Goal: Transaction & Acquisition: Purchase product/service

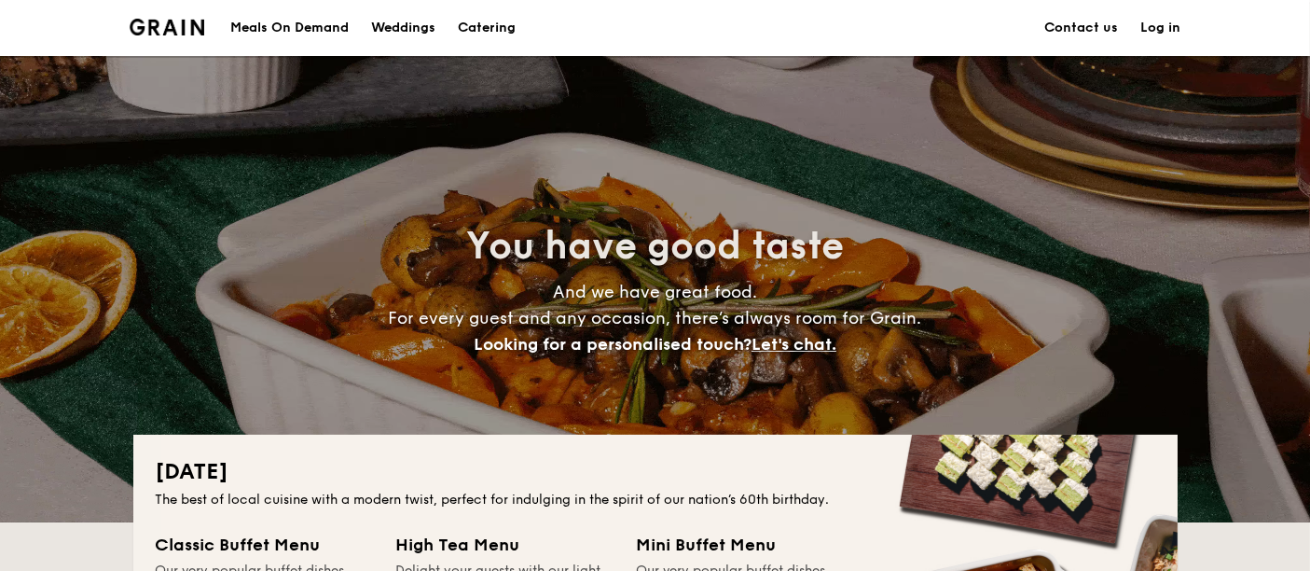
click at [495, 27] on h1 "Catering" at bounding box center [487, 28] width 58 height 56
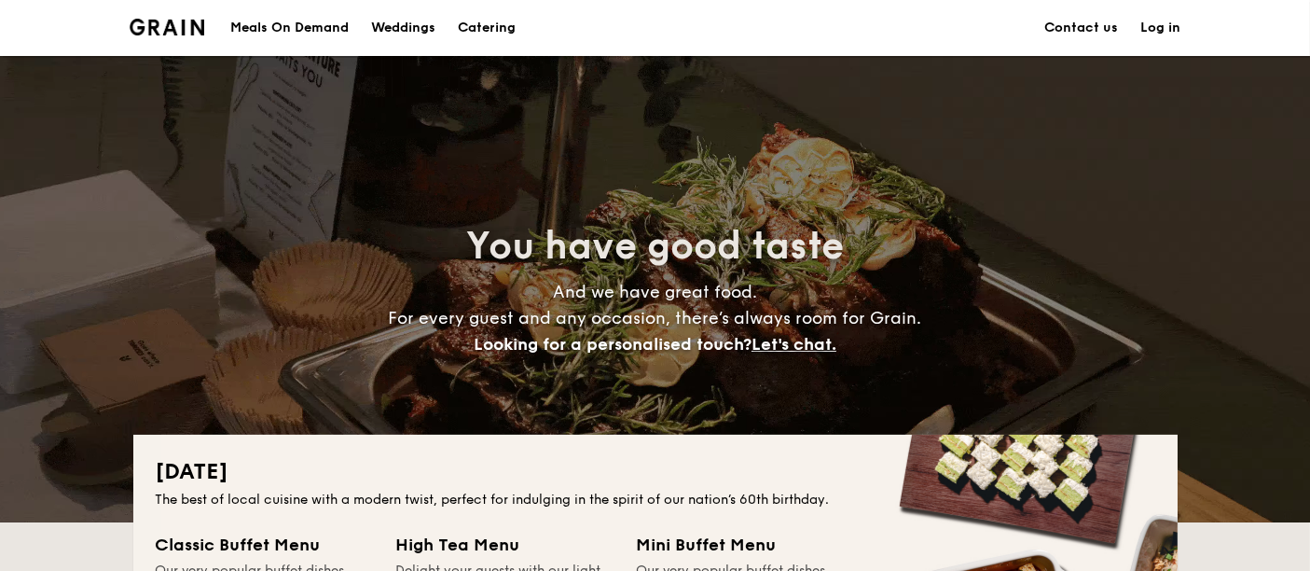
click at [271, 23] on div "Meals On Demand" at bounding box center [289, 28] width 118 height 56
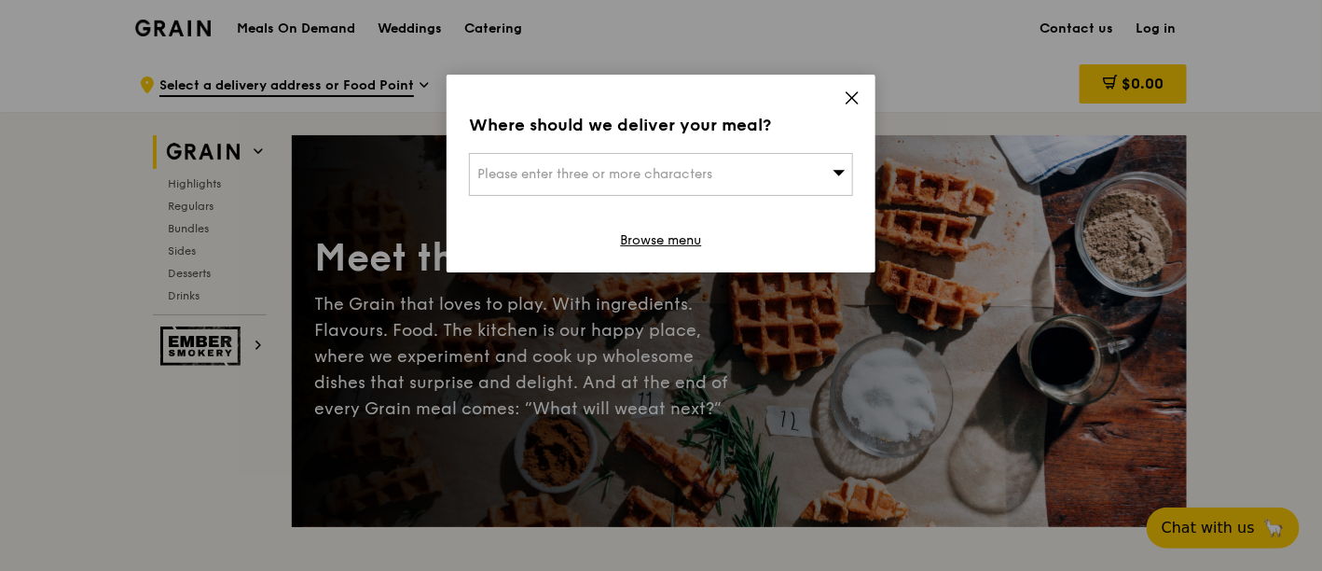
click at [768, 169] on div "Please enter three or more characters" at bounding box center [661, 174] width 384 height 43
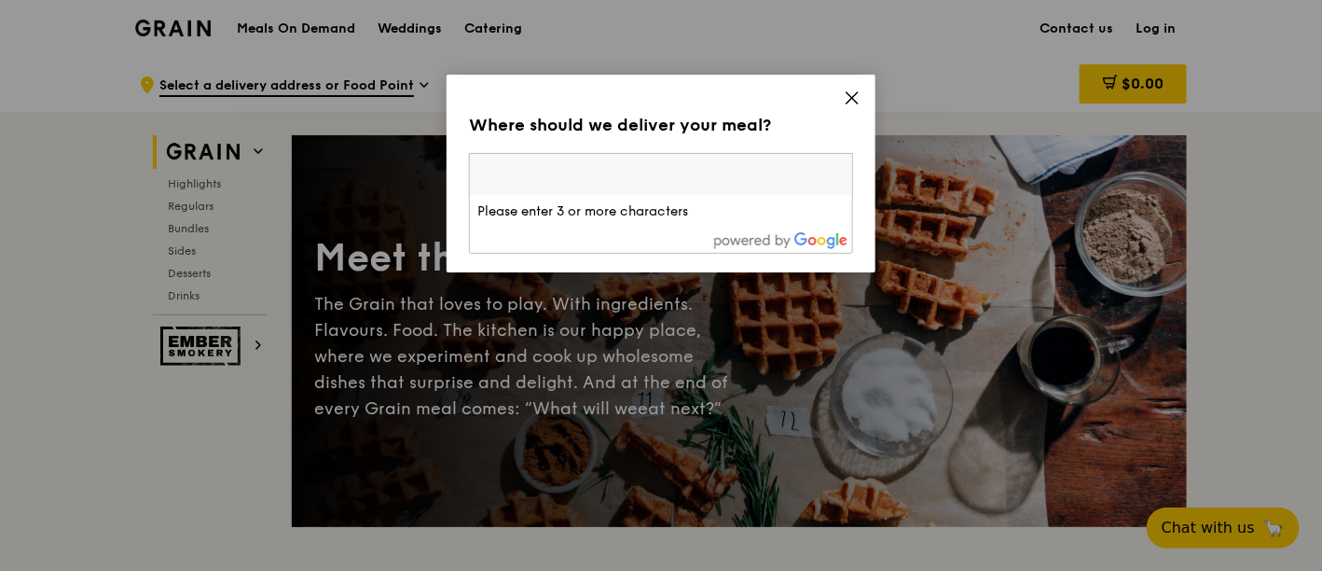
click at [570, 169] on input "search" at bounding box center [661, 174] width 382 height 41
type input "319763"
type input "[PERSON_NAME][EMAIL_ADDRESS][PERSON_NAME][DOMAIN_NAME]"
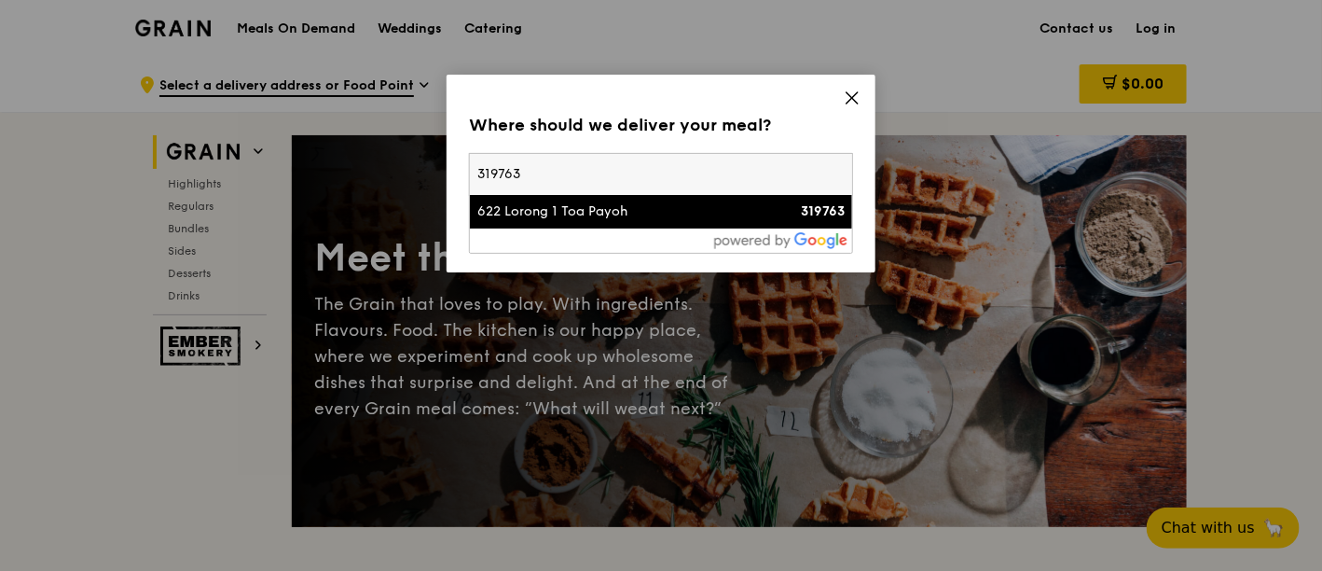
click at [601, 212] on div "622 Lorong 1 Toa Payoh" at bounding box center [616, 211] width 276 height 19
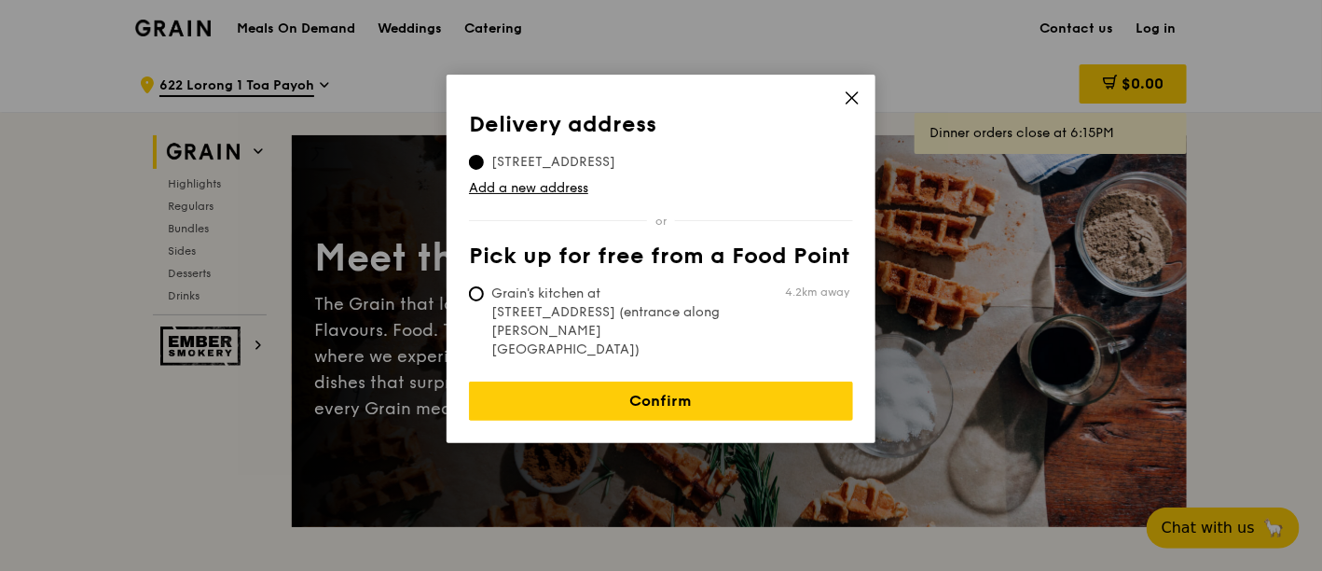
drag, startPoint x: 623, startPoint y: 359, endPoint x: 623, endPoint y: 320, distance: 39.2
click at [623, 381] on link "Confirm" at bounding box center [661, 400] width 384 height 39
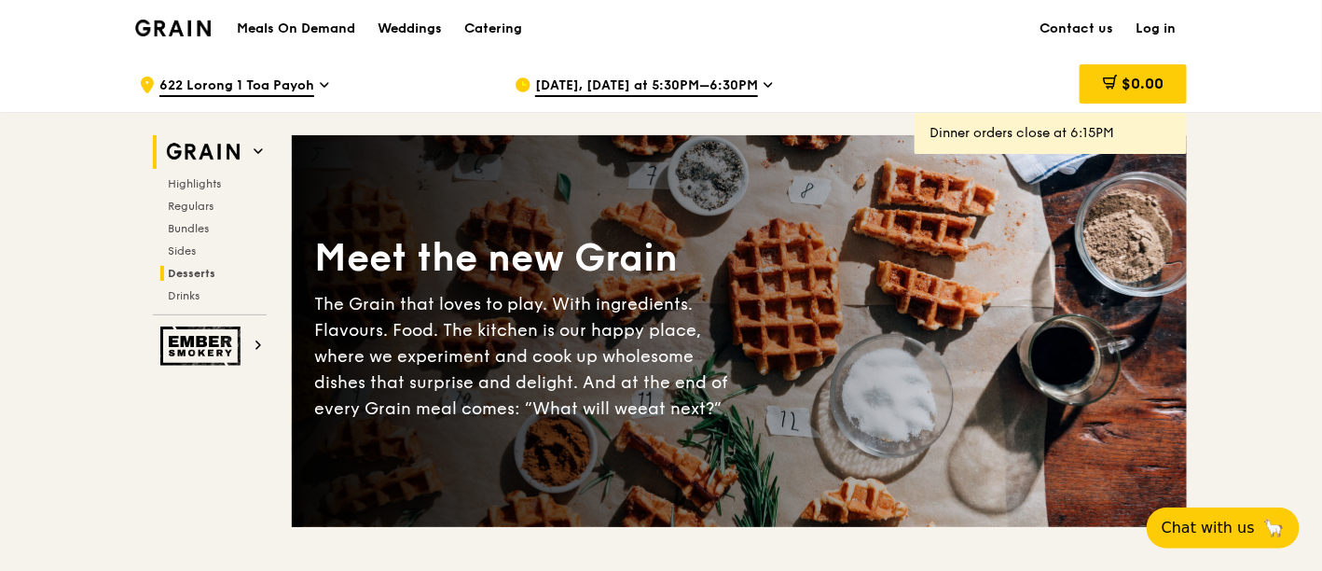
click at [203, 270] on span "Desserts" at bounding box center [192, 273] width 48 height 13
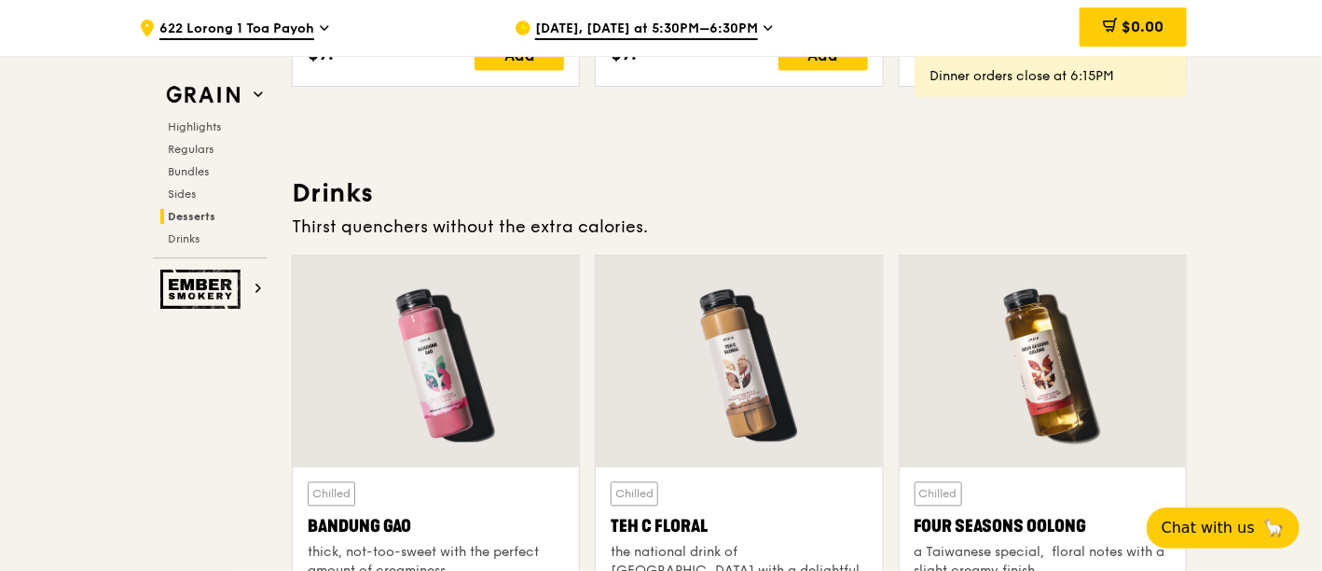
scroll to position [6325, 0]
